Goal: Task Accomplishment & Management: Manage account settings

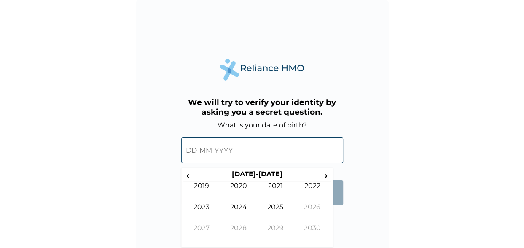
click at [219, 148] on input "text" at bounding box center [262, 150] width 162 height 26
click at [195, 150] on input "text" at bounding box center [262, 150] width 162 height 26
click at [192, 176] on th "2020-2029" at bounding box center [256, 176] width 129 height 12
click at [189, 176] on span "‹" at bounding box center [187, 175] width 9 height 11
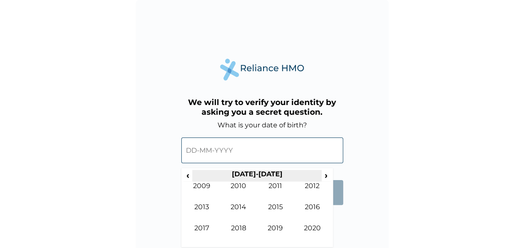
click at [192, 174] on th "2010-2019" at bounding box center [256, 176] width 129 height 12
click at [189, 174] on span "‹" at bounding box center [187, 175] width 9 height 11
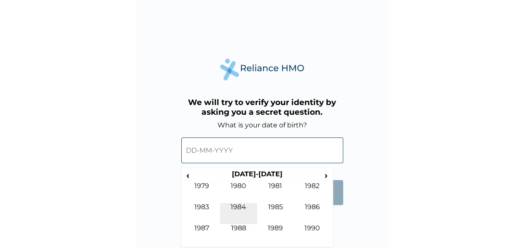
click at [238, 208] on td "1984" at bounding box center [238, 213] width 37 height 21
click at [242, 209] on td "Jun" at bounding box center [238, 213] width 37 height 21
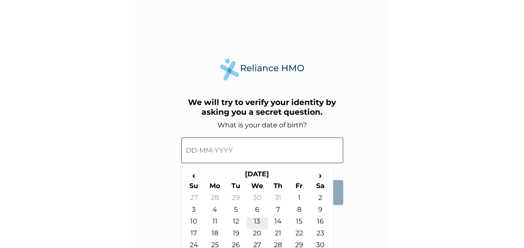
click at [257, 220] on td "13" at bounding box center [256, 223] width 21 height 12
type input "13-06-1984"
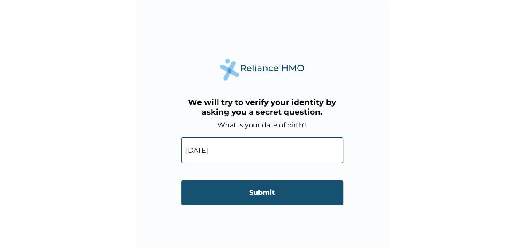
click at [266, 192] on input "Submit" at bounding box center [262, 192] width 162 height 25
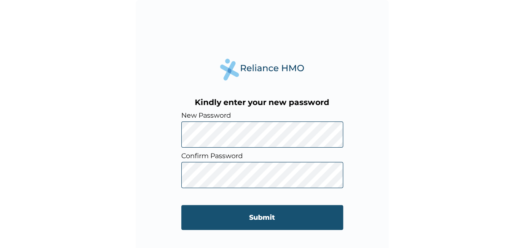
click at [239, 212] on input "Submit" at bounding box center [262, 217] width 162 height 25
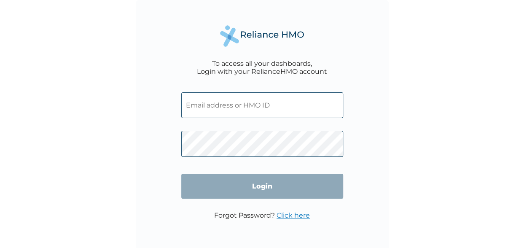
click at [263, 190] on input "Login" at bounding box center [262, 186] width 162 height 25
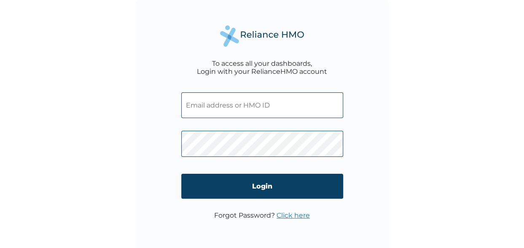
click at [217, 104] on input "text" at bounding box center [262, 105] width 162 height 26
click at [212, 108] on input "text" at bounding box center [262, 105] width 162 height 26
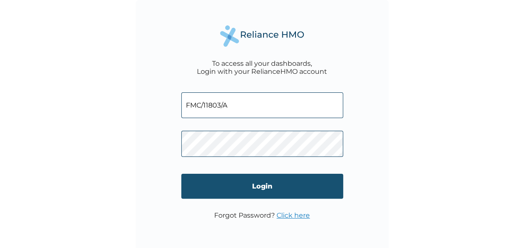
type input "FMC/11803/A"
click at [275, 186] on input "Login" at bounding box center [262, 186] width 162 height 25
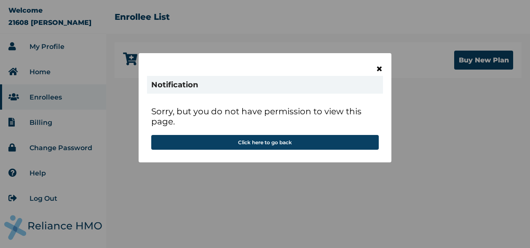
click at [381, 68] on span "×" at bounding box center [379, 69] width 7 height 14
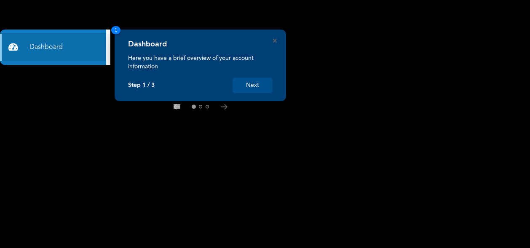
click at [260, 84] on button "Next" at bounding box center [253, 86] width 40 height 16
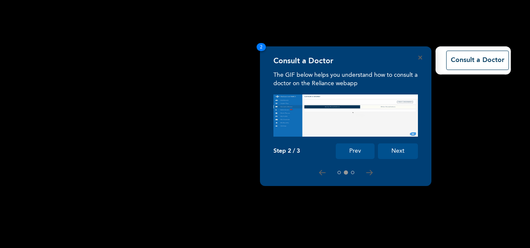
click at [149, 134] on rect at bounding box center [265, 124] width 530 height 248
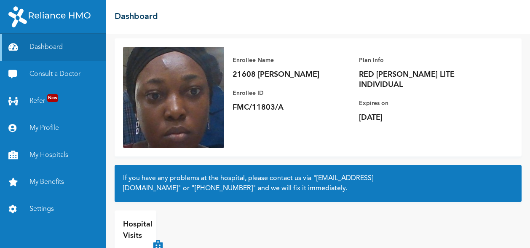
scroll to position [78, 0]
